Goal: Find specific page/section: Find specific page/section

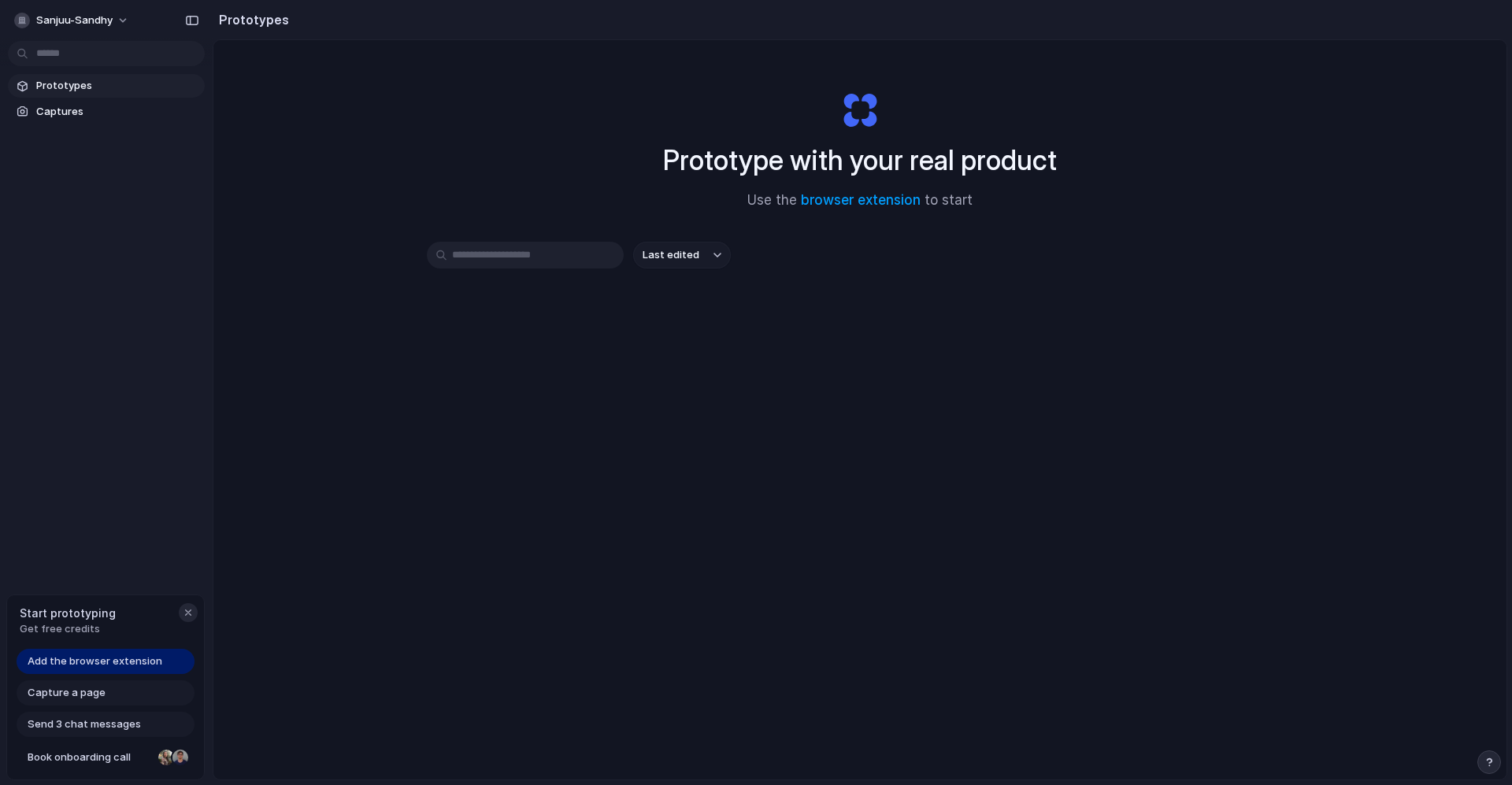
click at [186, 616] on div "button" at bounding box center [188, 612] width 12 height 12
click at [68, 115] on span "Captures" at bounding box center [117, 112] width 162 height 16
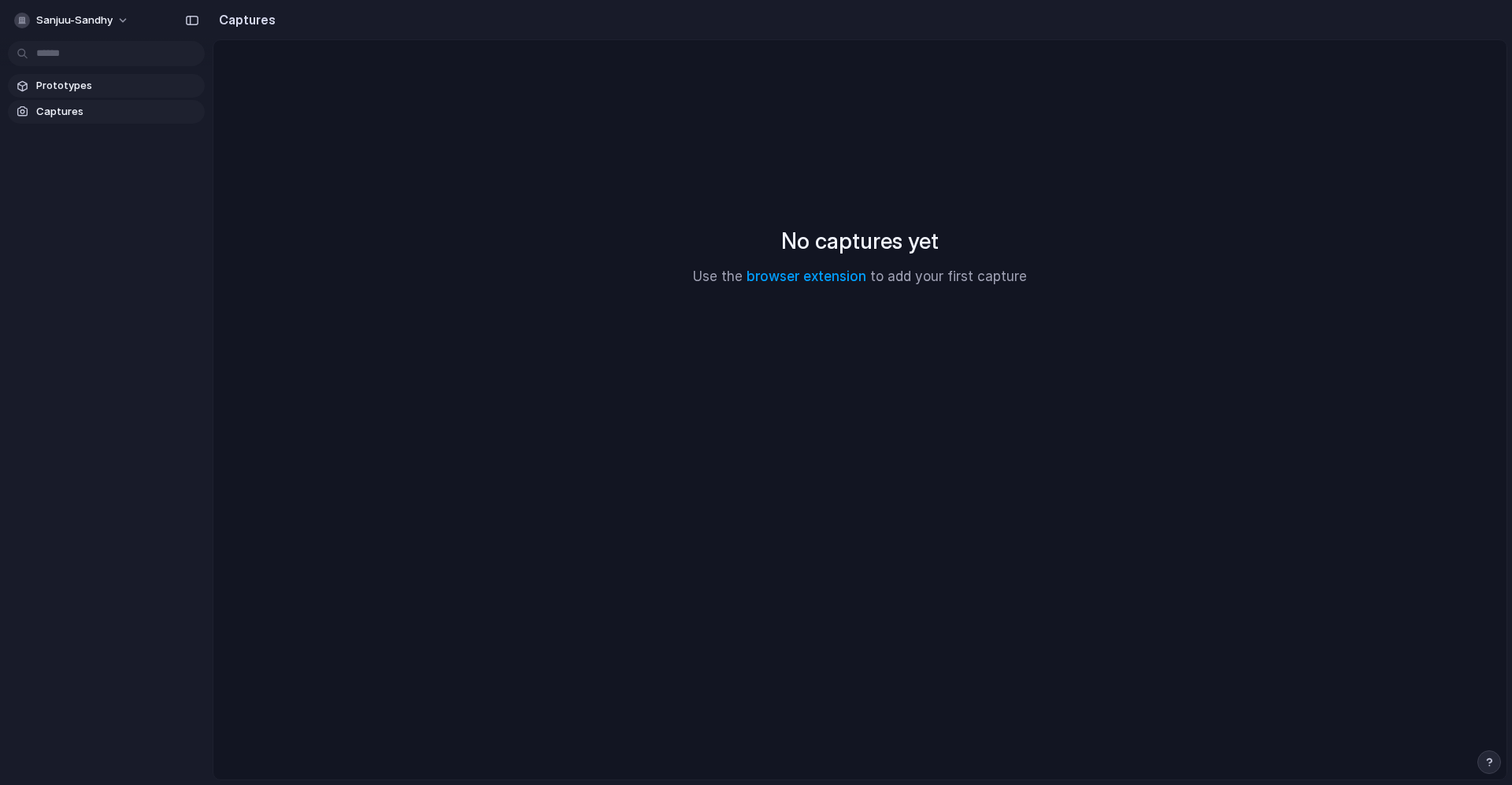
click at [71, 90] on span "Prototypes" at bounding box center [117, 86] width 162 height 16
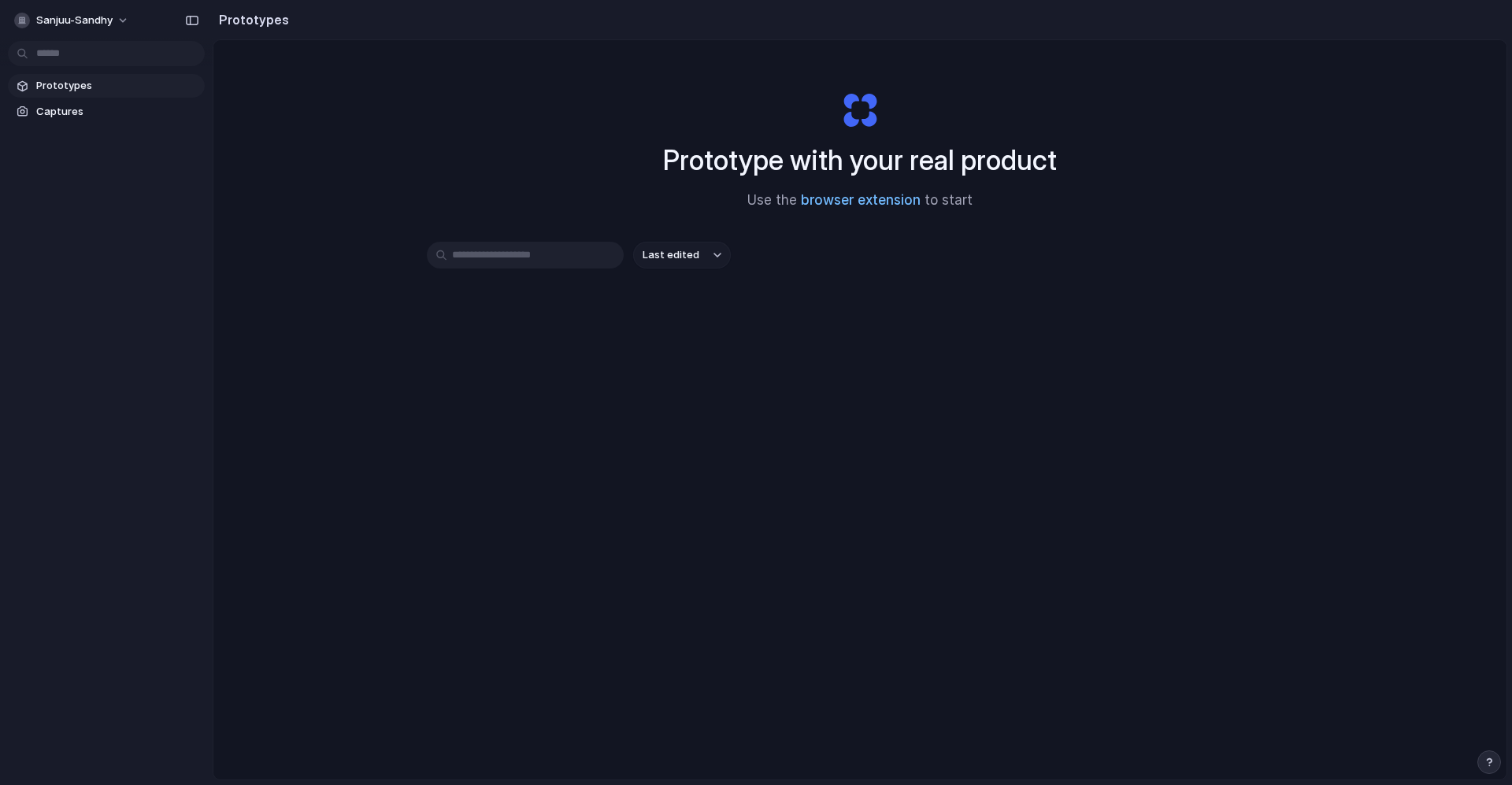
click at [814, 203] on link "browser extension" at bounding box center [860, 200] width 120 height 16
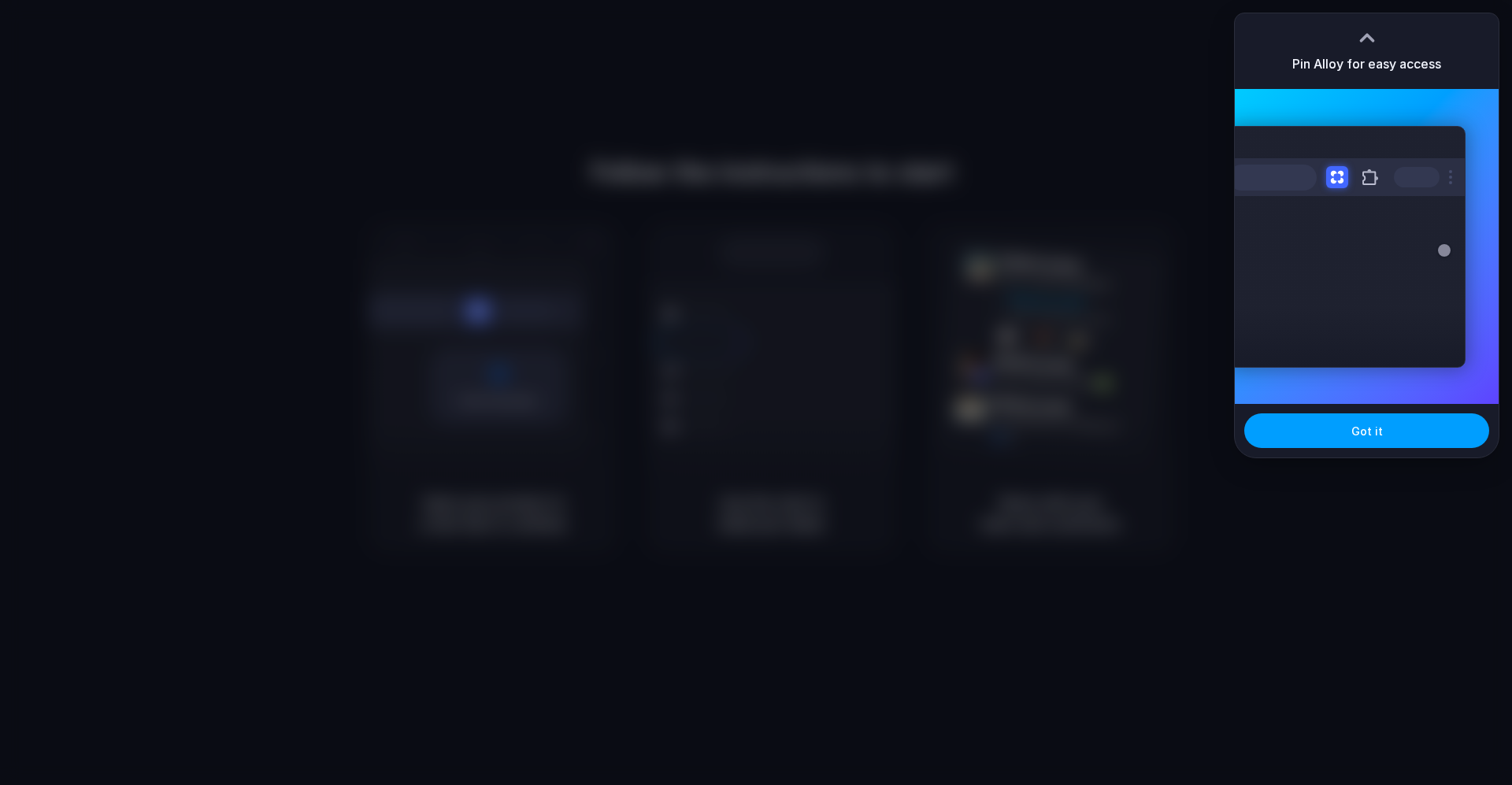
click at [1318, 434] on button "Got it" at bounding box center [1367, 431] width 245 height 35
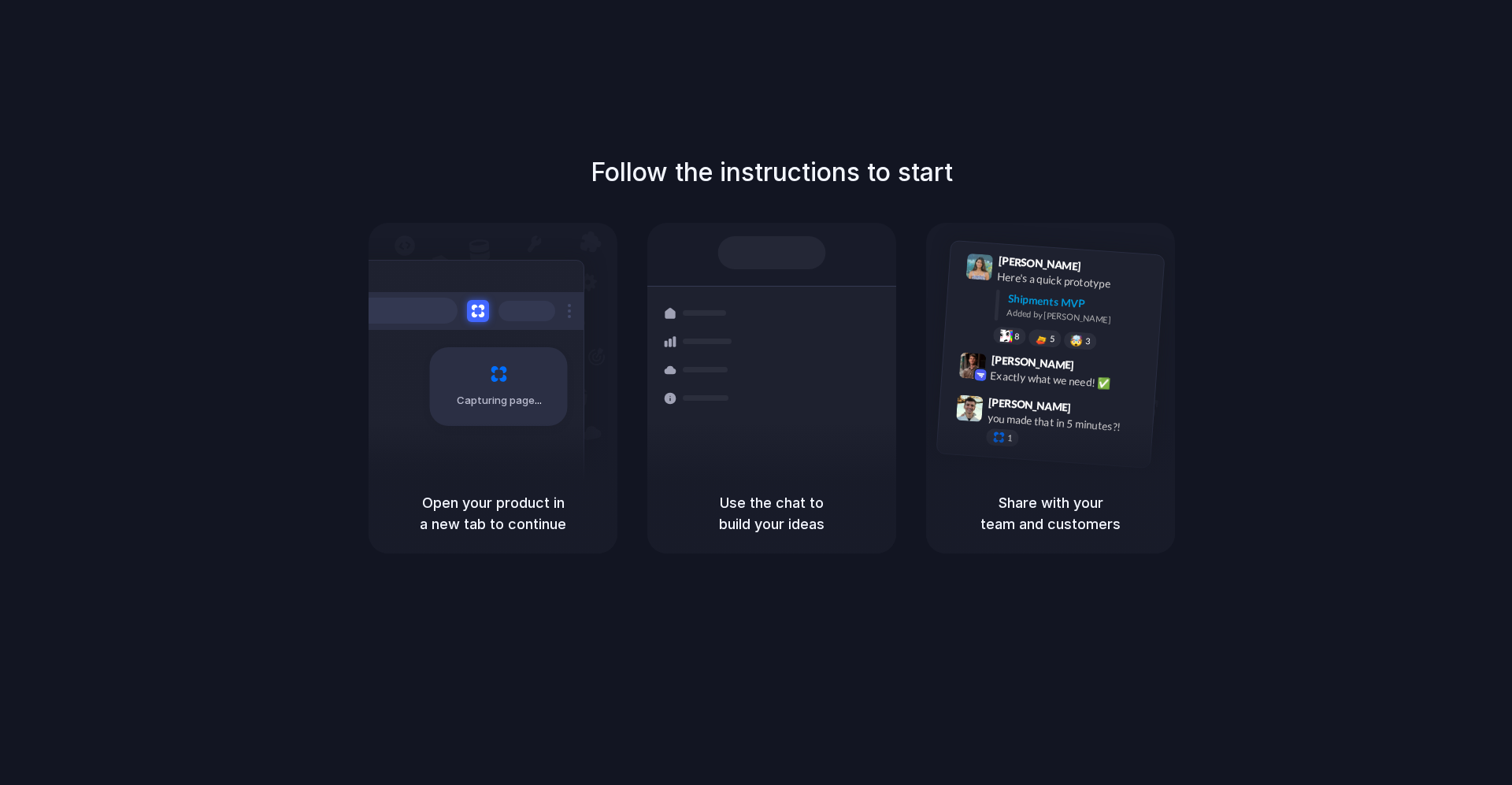
click at [735, 494] on h5 "Use the chat to build your ideas" at bounding box center [772, 513] width 211 height 43
click at [756, 393] on div at bounding box center [756, 393] width 0 height 0
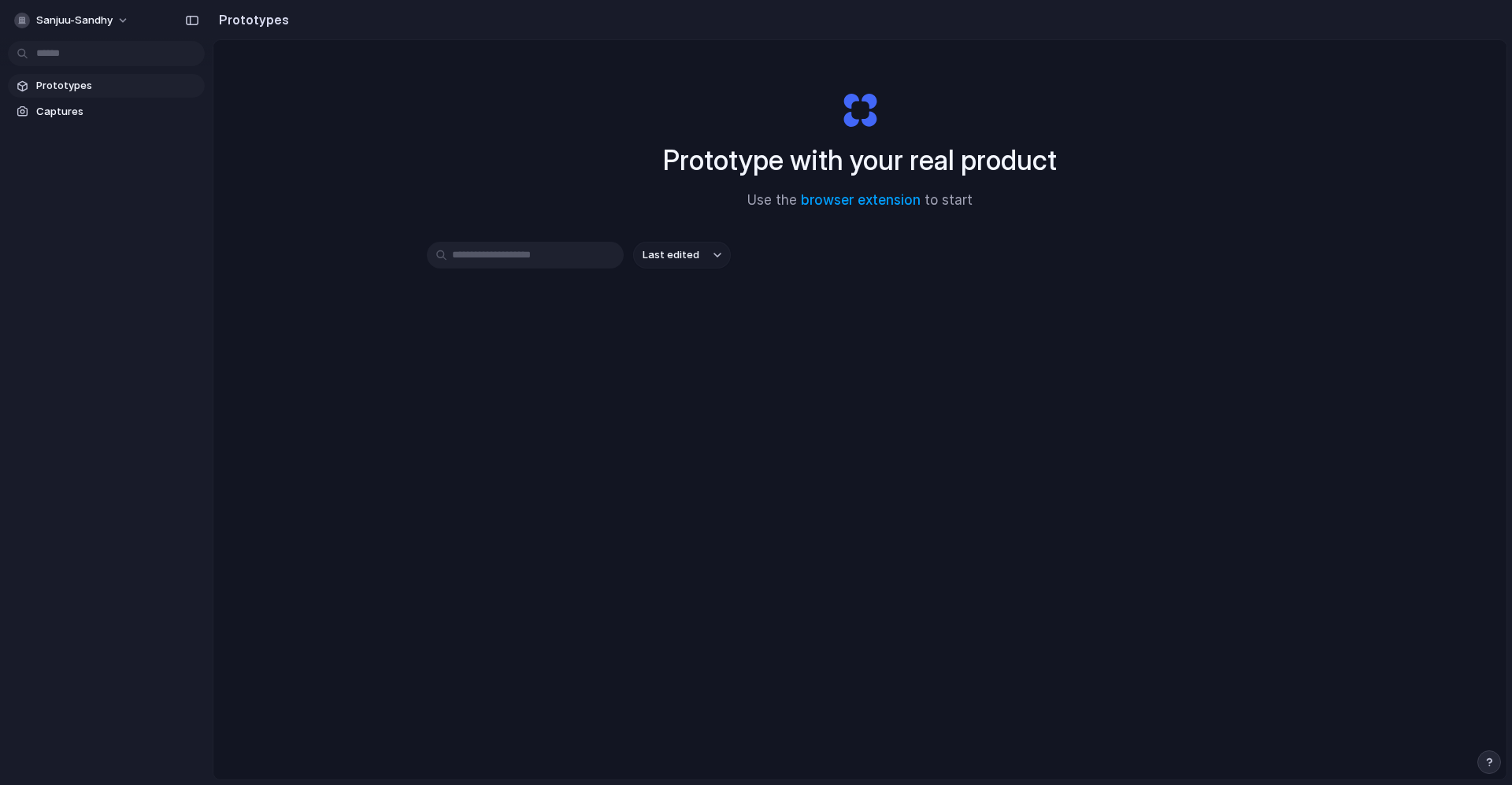
click at [544, 258] on input "text" at bounding box center [525, 255] width 197 height 27
click at [673, 258] on span "Last edited" at bounding box center [671, 255] width 57 height 16
click at [537, 253] on div "Last edited Last created Alphabetical" at bounding box center [756, 392] width 1512 height 785
click at [537, 253] on input "text" at bounding box center [525, 255] width 197 height 27
paste input "**********"
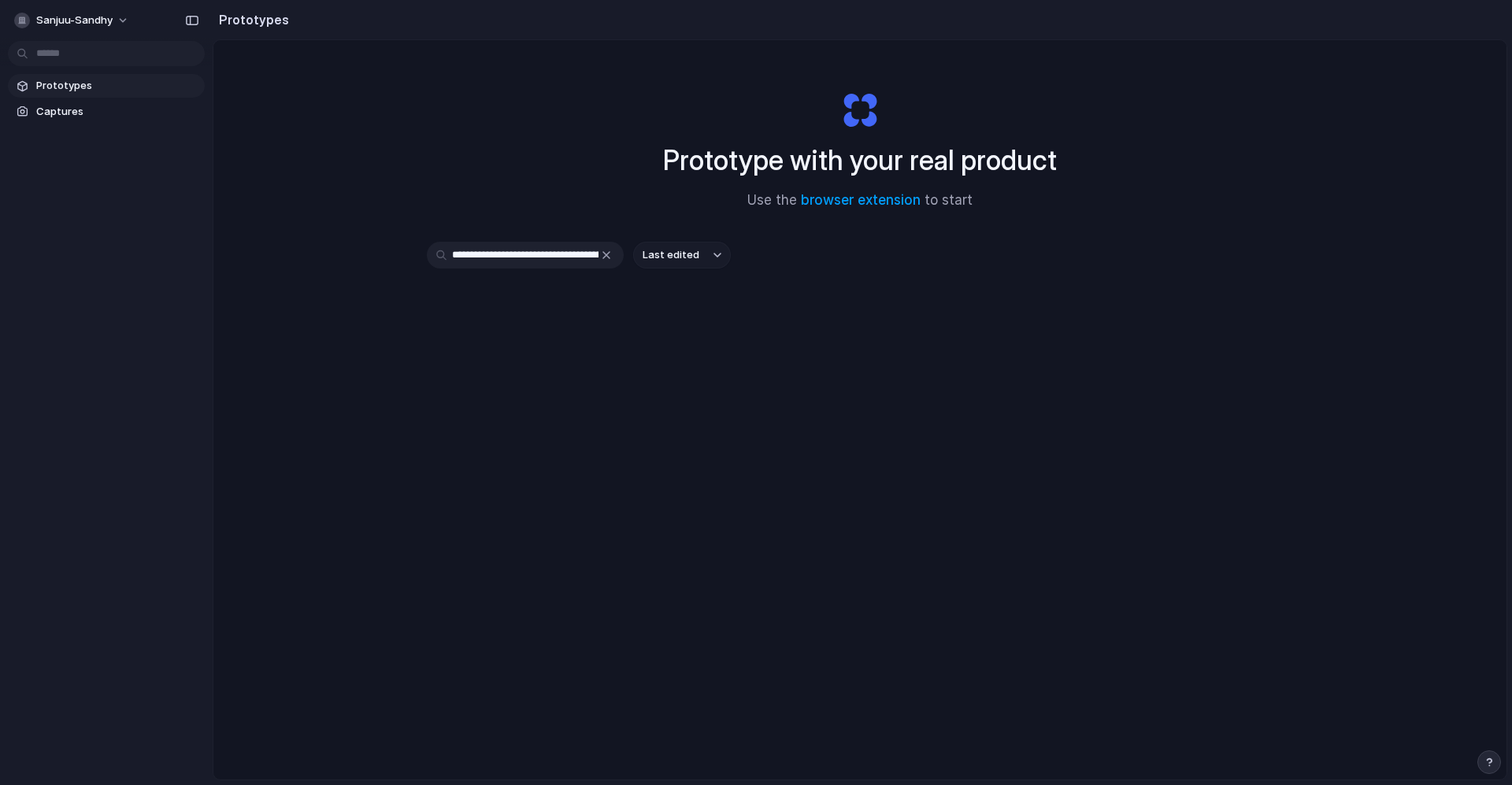
scroll to position [0, 8049]
type input "**********"
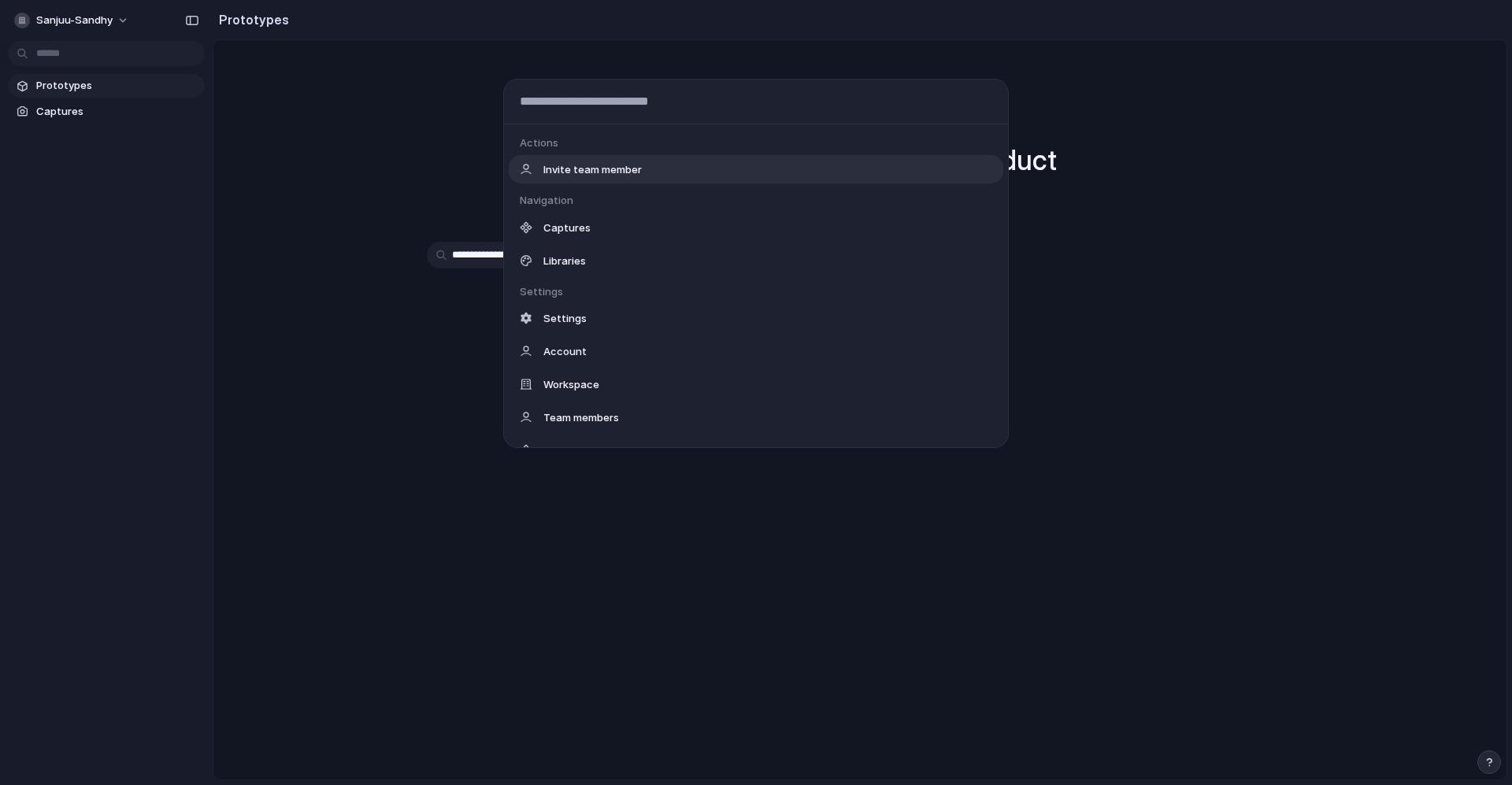
click at [126, 46] on body "sanjuu-sandhy Prototypes Captures Prototypes Prototype with your real product U…" at bounding box center [756, 392] width 1512 height 785
click at [733, 98] on input "text" at bounding box center [755, 102] width 504 height 45
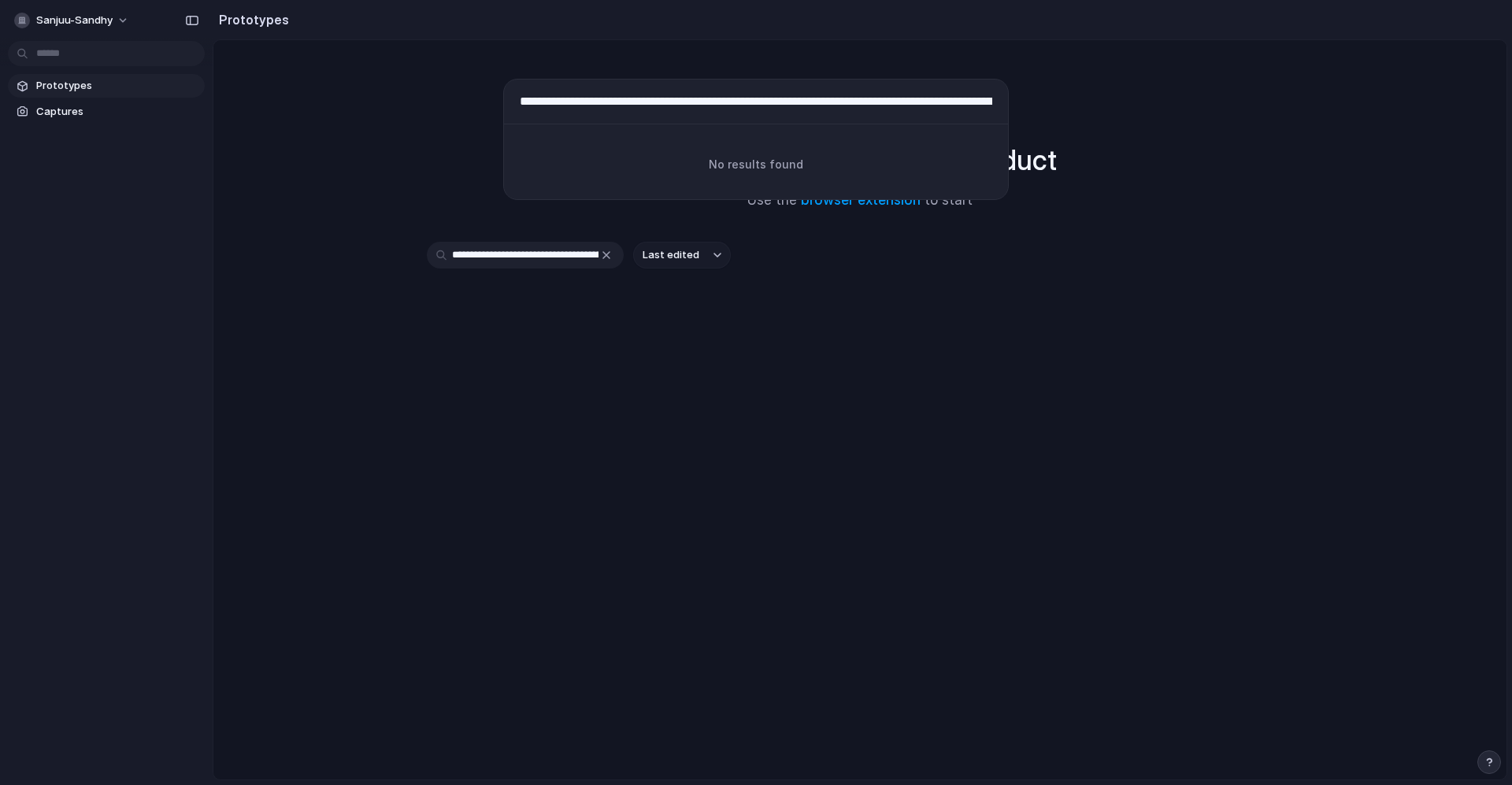
scroll to position [0, 9614]
type input "**********"
click at [784, 329] on div "No results found Actions Navigation Settings Theme" at bounding box center [756, 392] width 1512 height 785
